Goal: Transaction & Acquisition: Purchase product/service

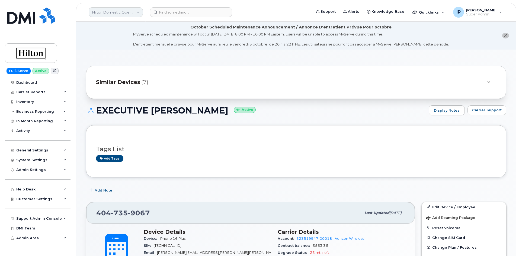
scroll to position [76, 0]
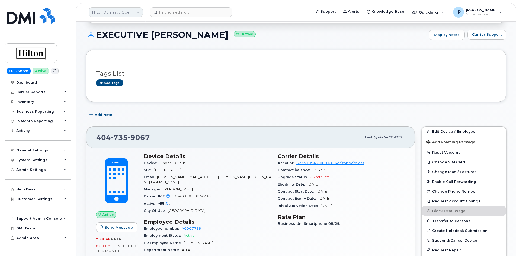
click at [117, 15] on link "Hilton Domestic Operating Company Inc" at bounding box center [116, 12] width 54 height 10
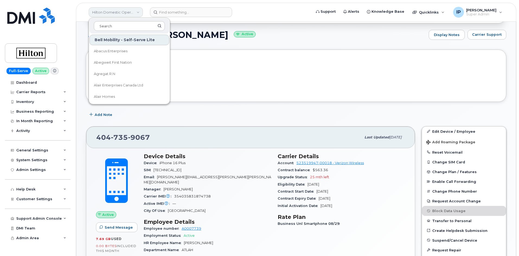
click at [120, 12] on link "Hilton Domestic Operating Company Inc" at bounding box center [116, 12] width 54 height 10
click at [117, 26] on input at bounding box center [129, 26] width 71 height 10
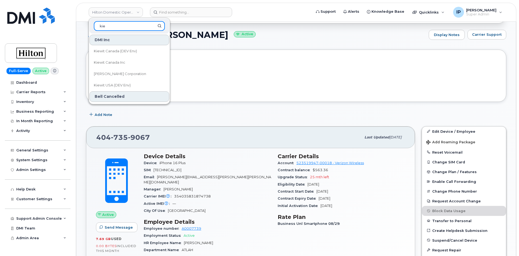
scroll to position [12, 0]
type input "kie"
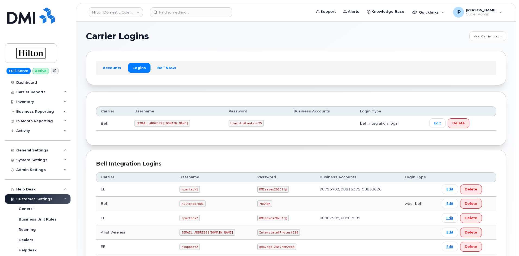
scroll to position [129, 0]
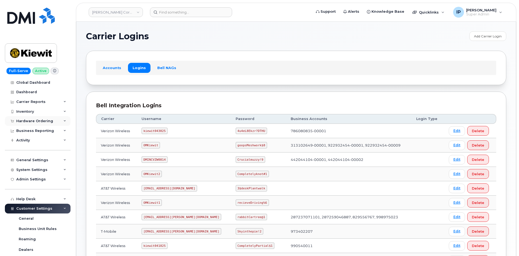
click at [31, 121] on div "Hardware Ordering" at bounding box center [34, 121] width 37 height 4
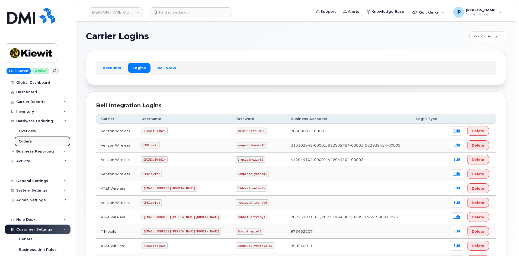
click at [26, 141] on div "Orders" at bounding box center [25, 141] width 13 height 5
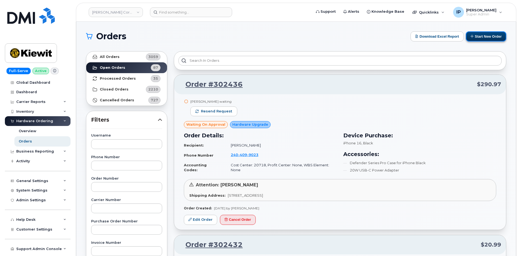
click at [491, 38] on button "Start New Order" at bounding box center [486, 36] width 40 height 10
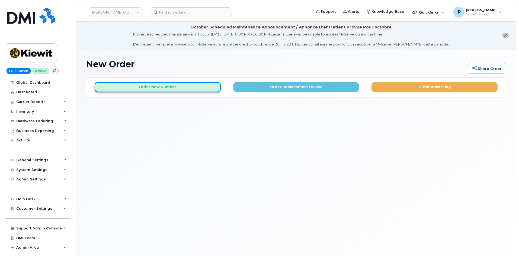
click at [173, 84] on button "Order New Number" at bounding box center [158, 87] width 126 height 10
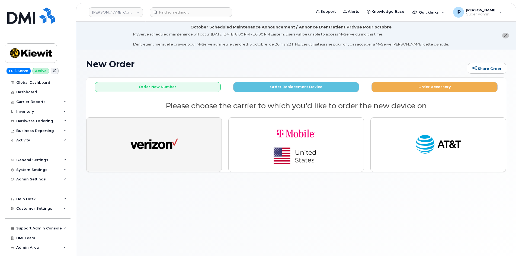
click at [182, 144] on button "button" at bounding box center [154, 144] width 136 height 55
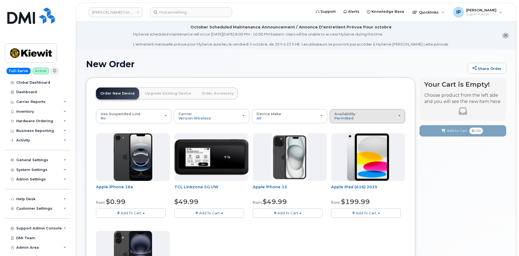
click at [361, 121] on button "Availability Permitted All" at bounding box center [367, 116] width 75 height 14
click at [338, 137] on label "All" at bounding box center [336, 138] width 11 height 7
click at [0, 0] on input "All" at bounding box center [0, 0] width 0 height 0
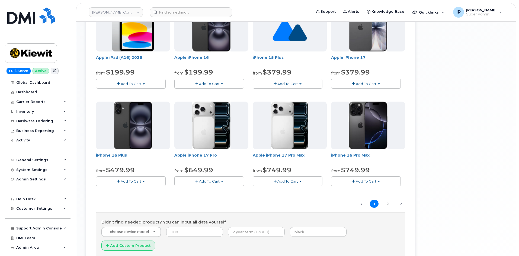
scroll to position [325, 0]
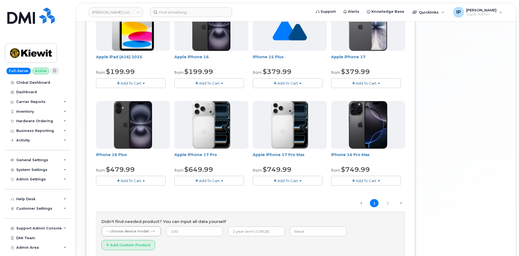
click at [302, 180] on button "Add To Cart" at bounding box center [288, 180] width 70 height 9
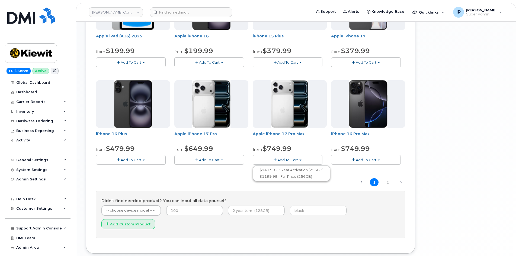
scroll to position [353, 0]
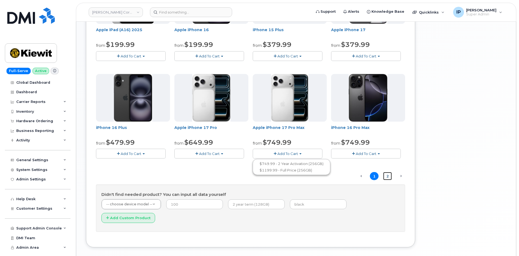
click at [388, 177] on link "2" at bounding box center [387, 176] width 9 height 8
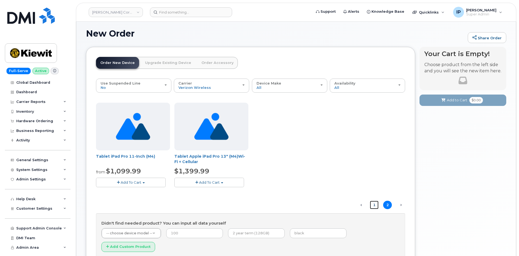
click at [374, 202] on link "1" at bounding box center [374, 205] width 9 height 8
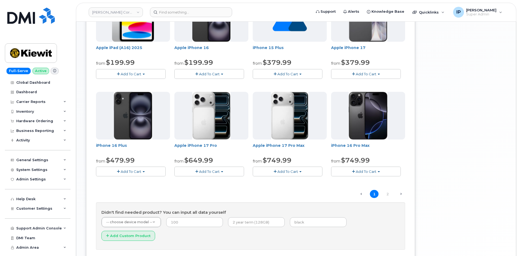
scroll to position [356, 0]
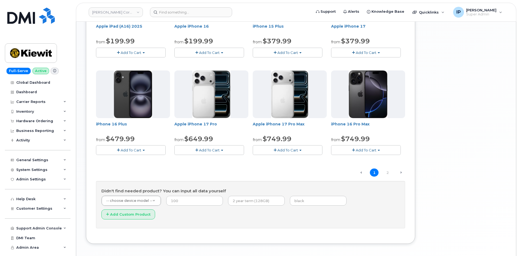
click at [300, 148] on button "Add To Cart" at bounding box center [288, 149] width 70 height 9
click at [228, 171] on div "BYOD (Bring Your Own Device) $0.00 Add To Cart $0.00 - Activation SIM Only $0.0…" at bounding box center [250, 2] width 309 height 451
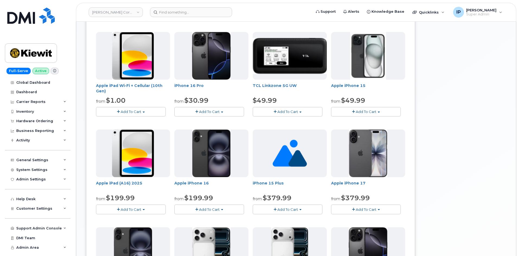
scroll to position [193, 0]
